Goal: Navigation & Orientation: Find specific page/section

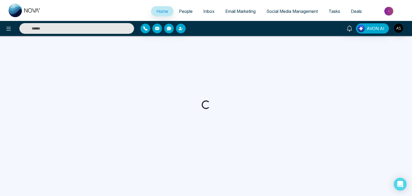
select select "*"
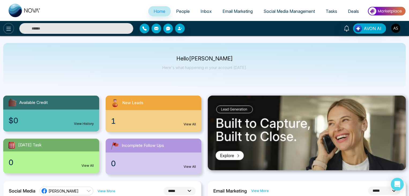
click at [8, 26] on icon at bounding box center [8, 28] width 6 height 6
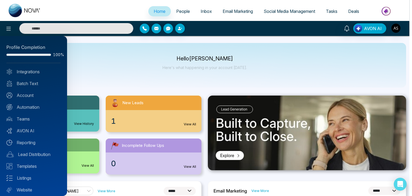
click at [132, 67] on div at bounding box center [206, 98] width 412 height 196
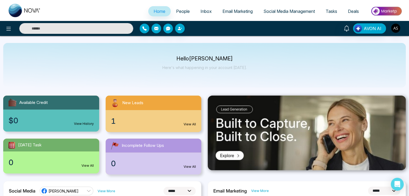
click at [234, 11] on span "Email Marketing" at bounding box center [237, 11] width 30 height 5
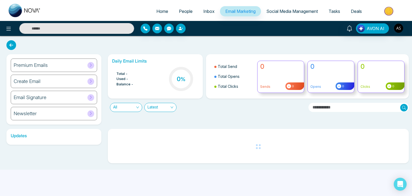
click at [204, 13] on span "Inbox" at bounding box center [208, 11] width 11 height 5
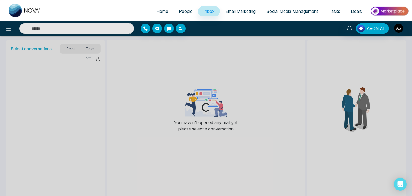
click at [179, 9] on span "People" at bounding box center [186, 11] width 14 height 5
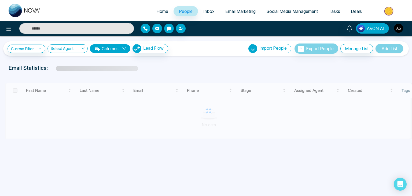
click at [156, 11] on span "Home" at bounding box center [162, 11] width 12 height 5
select select "*"
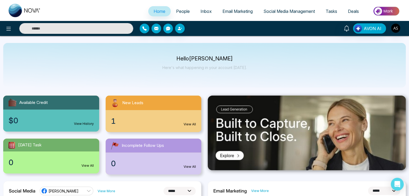
click at [3, 31] on div at bounding box center [68, 28] width 136 height 11
click at [8, 31] on icon at bounding box center [8, 28] width 6 height 6
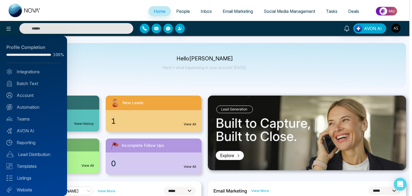
click at [113, 82] on div at bounding box center [206, 98] width 412 height 196
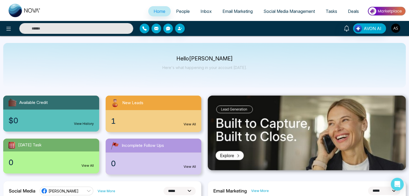
click at [394, 31] on img "button" at bounding box center [395, 28] width 9 height 9
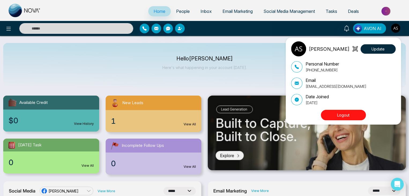
click at [349, 113] on button "Logout" at bounding box center [343, 115] width 45 height 10
